Goal: Transaction & Acquisition: Purchase product/service

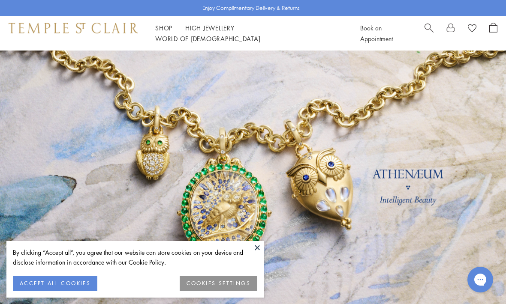
click at [69, 278] on button "ACCEPT ALL COOKIES" at bounding box center [55, 283] width 84 height 15
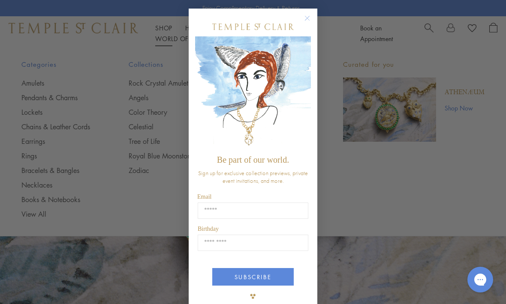
click at [313, 18] on button "Close dialog" at bounding box center [311, 22] width 11 height 11
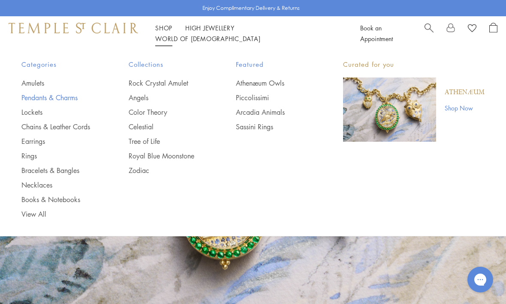
click at [71, 99] on link "Pendants & Charms" at bounding box center [57, 97] width 73 height 9
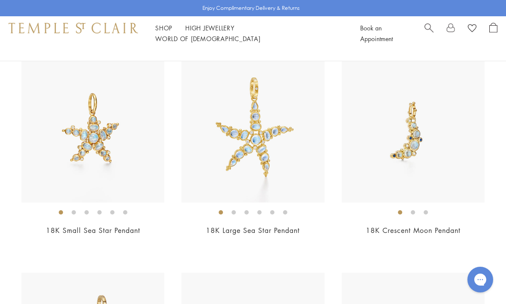
scroll to position [2684, 0]
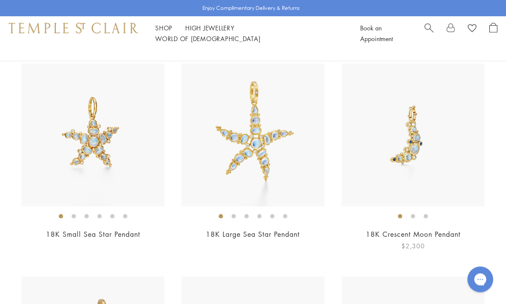
click at [437, 156] on img at bounding box center [412, 135] width 143 height 143
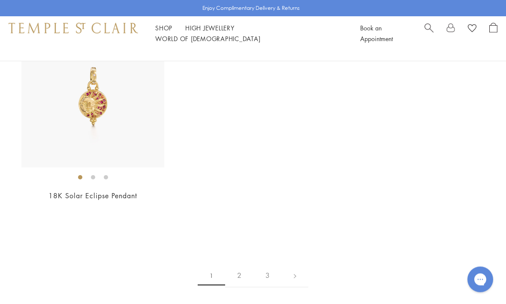
scroll to position [4655, 0]
click at [240, 268] on link "2" at bounding box center [239, 276] width 28 height 24
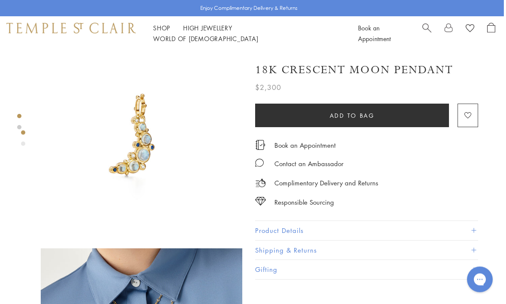
scroll to position [0, 2]
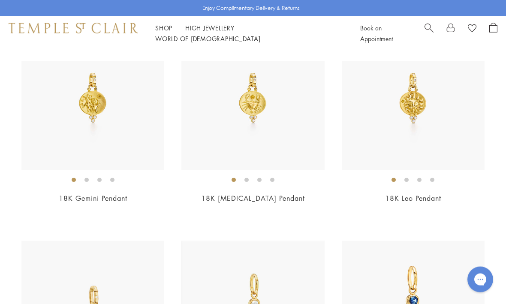
scroll to position [770, 0]
click at [451, 120] on img at bounding box center [412, 98] width 143 height 143
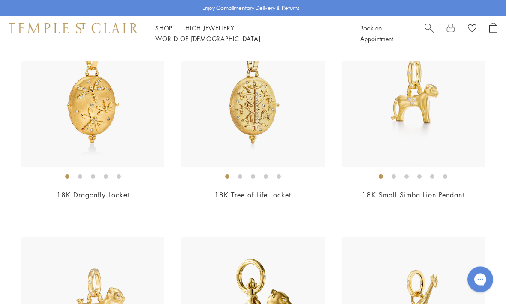
scroll to position [2051, 0]
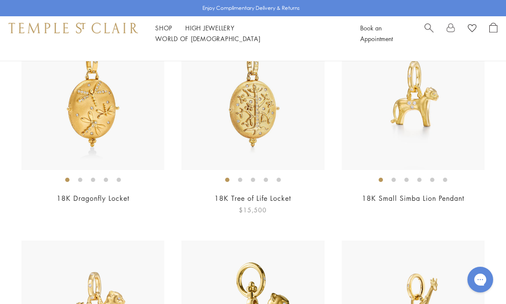
click at [272, 134] on img at bounding box center [252, 98] width 143 height 143
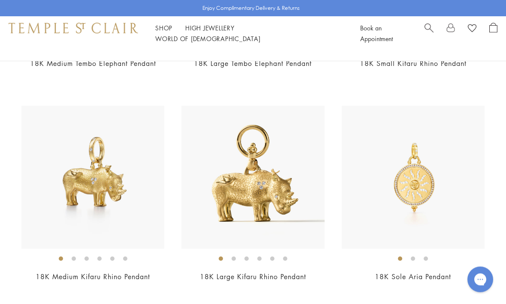
scroll to position [2826, 0]
click at [459, 206] on img at bounding box center [412, 177] width 143 height 143
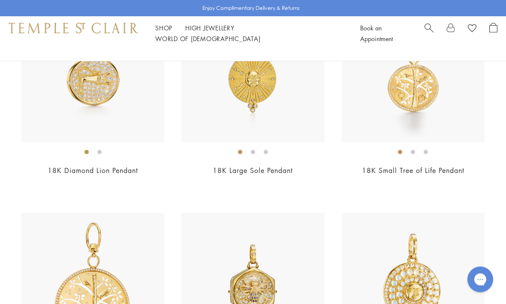
scroll to position [3146, 0]
click at [445, 92] on img at bounding box center [412, 70] width 143 height 143
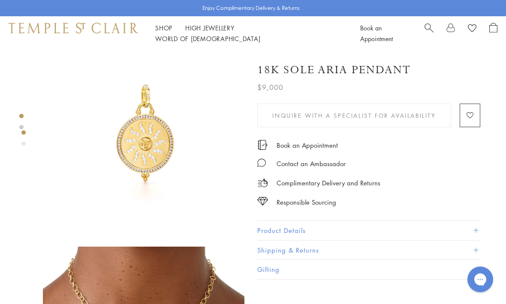
scroll to position [6, 0]
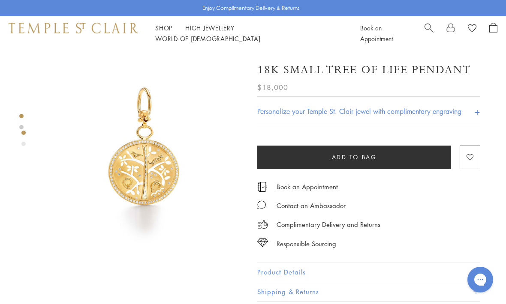
click at [166, 32] on link "Shop Shop" at bounding box center [163, 28] width 17 height 9
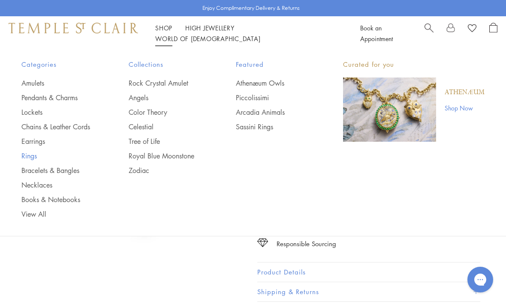
click at [41, 156] on link "Rings" at bounding box center [57, 155] width 73 height 9
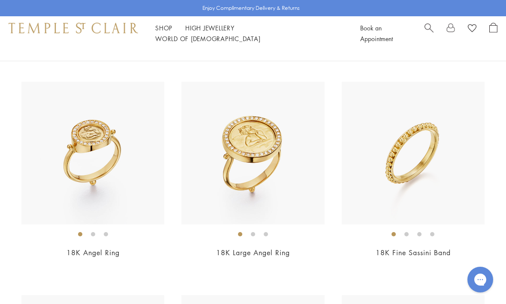
scroll to position [930, 0]
click at [458, 187] on img at bounding box center [412, 152] width 143 height 143
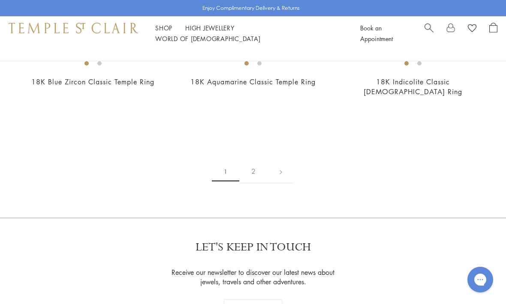
scroll to position [3451, 0]
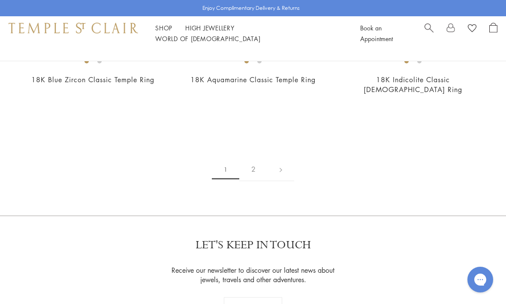
click at [254, 158] on link "2" at bounding box center [253, 170] width 28 height 24
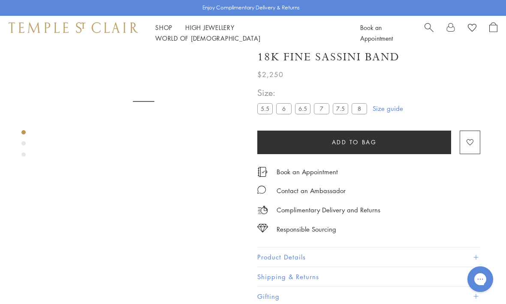
scroll to position [51, 0]
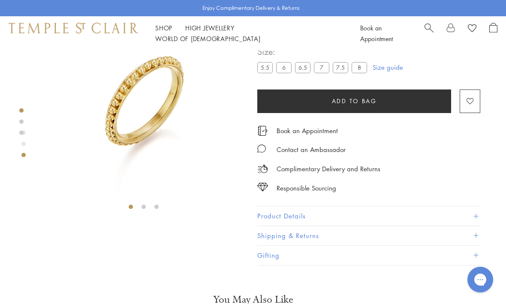
click at [344, 71] on label "7.5" at bounding box center [339, 67] width 15 height 11
